Goal: Complete application form

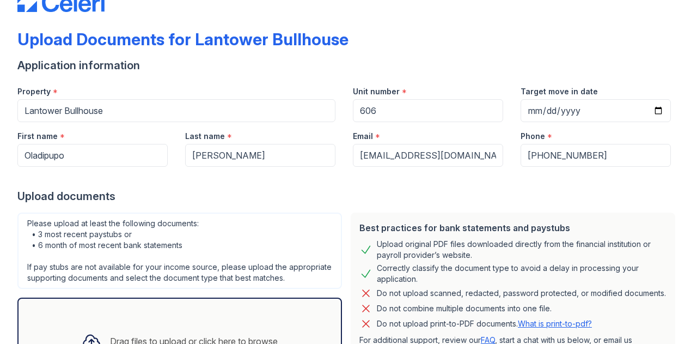
scroll to position [35, 0]
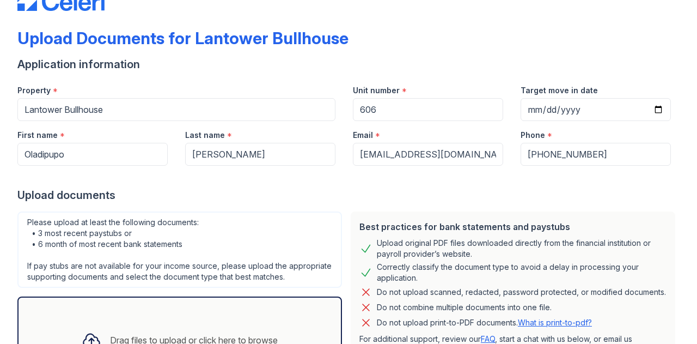
type input "606"
click at [648, 108] on input "Target move in date" at bounding box center [596, 109] width 150 height 23
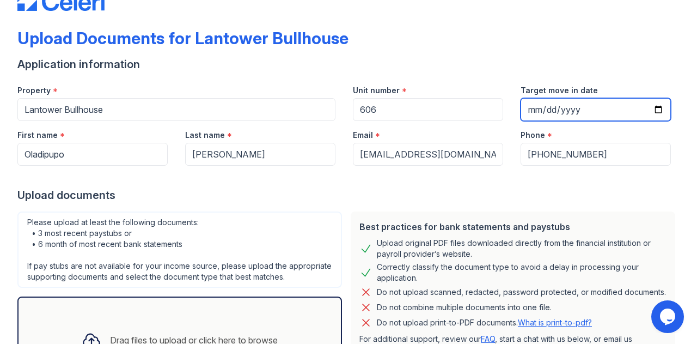
scroll to position [0, 0]
type input "[DATE]"
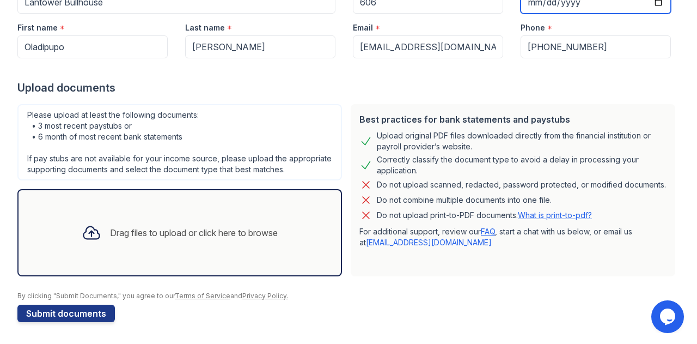
scroll to position [152, 0]
click at [84, 235] on icon at bounding box center [92, 233] width 20 height 20
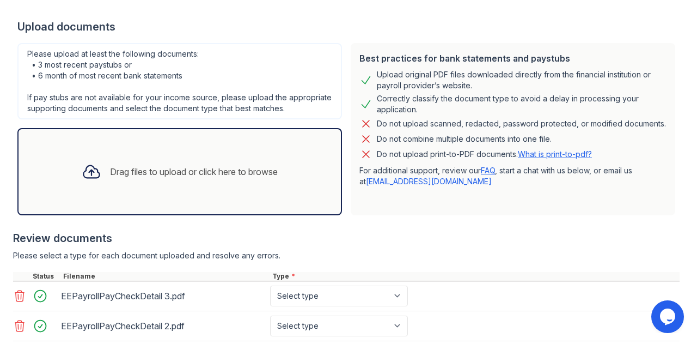
scroll to position [313, 0]
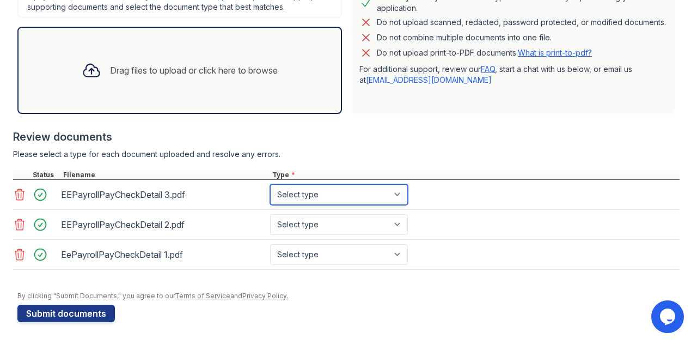
click at [356, 197] on select "Select type Paystub Bank Statement Offer Letter Tax Documents Benefit Award Let…" at bounding box center [339, 194] width 138 height 21
select select "paystub"
click at [270, 186] on select "Select type Paystub Bank Statement Offer Letter Tax Documents Benefit Award Let…" at bounding box center [339, 194] width 138 height 21
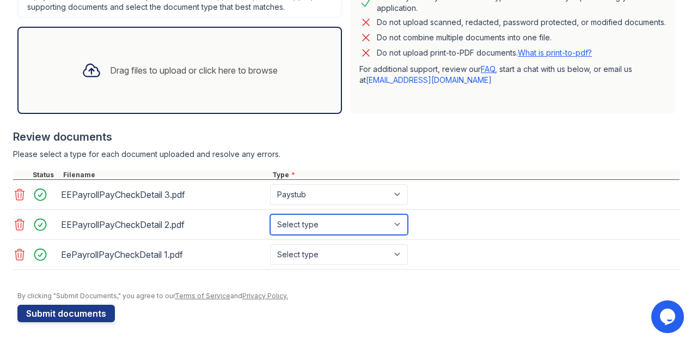
click at [338, 228] on select "Select type Paystub Bank Statement Offer Letter Tax Documents Benefit Award Let…" at bounding box center [339, 224] width 138 height 21
select select "paystub"
click at [270, 215] on select "Select type Paystub Bank Statement Offer Letter Tax Documents Benefit Award Let…" at bounding box center [339, 224] width 138 height 21
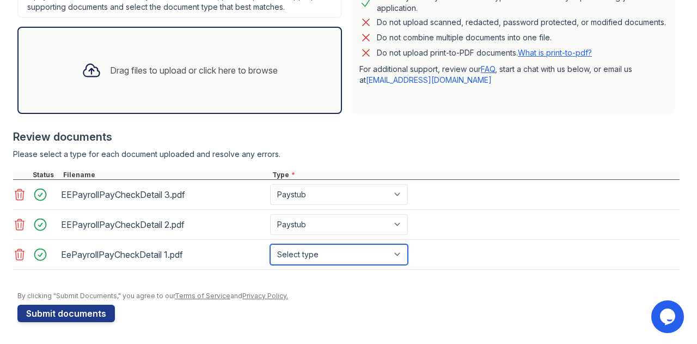
click at [335, 252] on select "Select type Paystub Bank Statement Offer Letter Tax Documents Benefit Award Let…" at bounding box center [339, 254] width 138 height 21
select select "paystub"
click at [270, 245] on select "Select type Paystub Bank Statement Offer Letter Tax Documents Benefit Award Let…" at bounding box center [339, 254] width 138 height 21
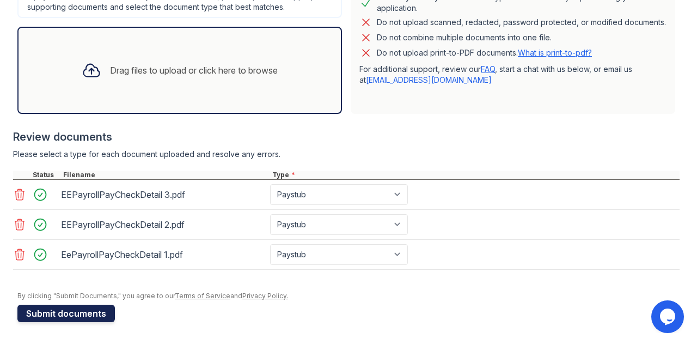
click at [89, 314] on button "Submit documents" at bounding box center [65, 312] width 97 height 17
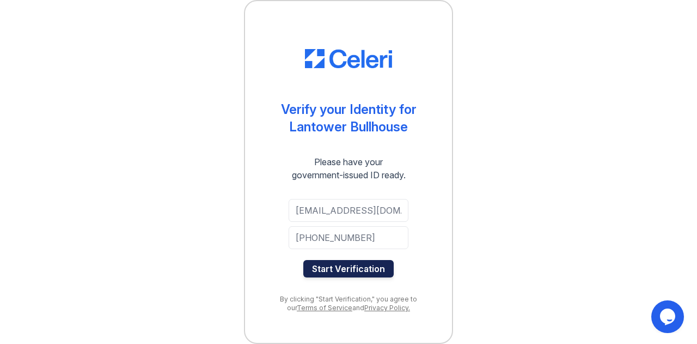
click at [342, 273] on button "Start Verification" at bounding box center [348, 268] width 90 height 17
